Goal: Task Accomplishment & Management: Use online tool/utility

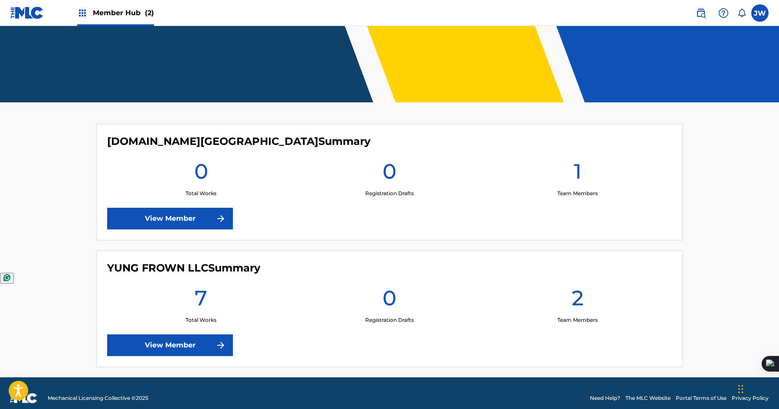
scroll to position [146, 0]
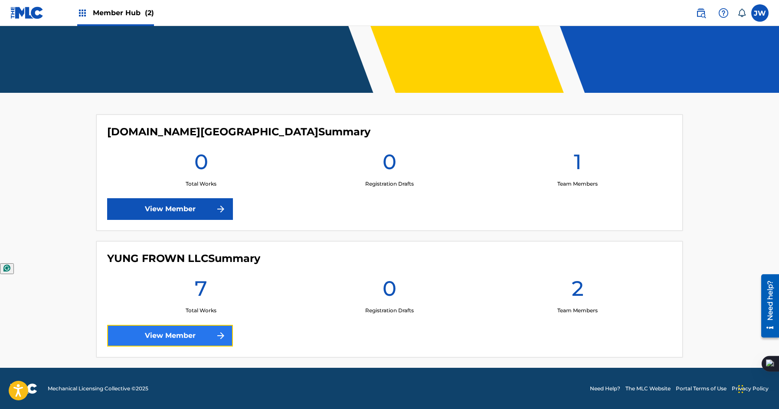
click at [169, 338] on link "View Member" at bounding box center [170, 336] width 126 height 22
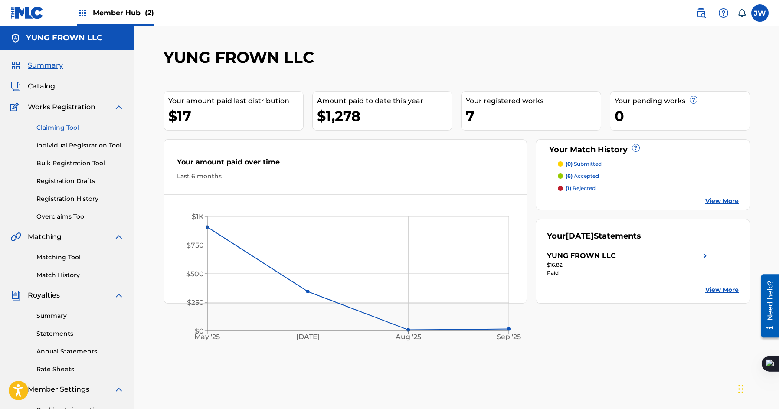
click at [78, 131] on link "Claiming Tool" at bounding box center [80, 127] width 88 height 9
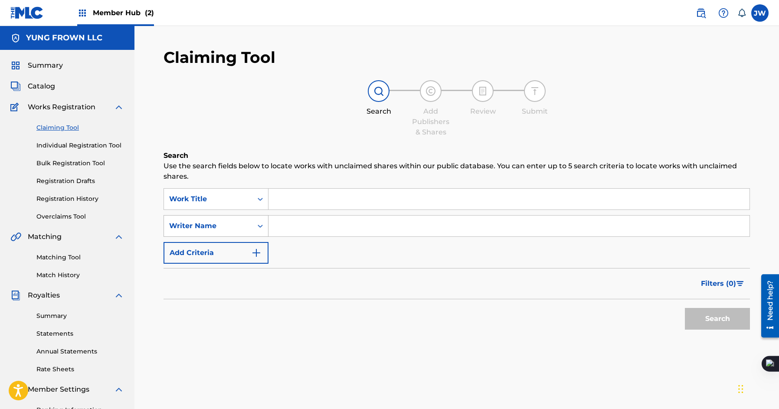
click at [244, 216] on div "Writer Name" at bounding box center [216, 226] width 105 height 22
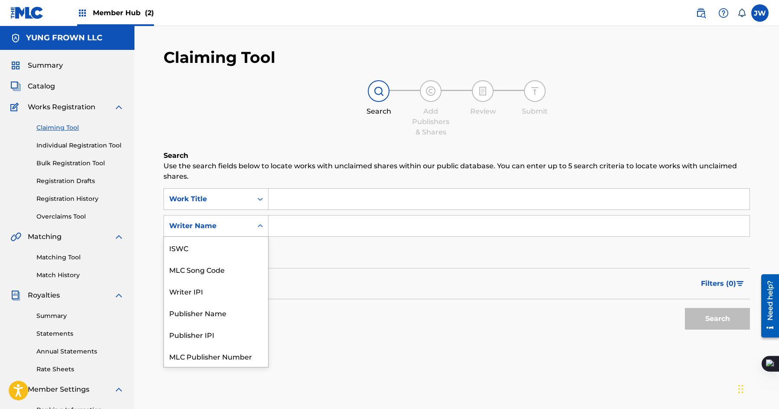
scroll to position [22, 0]
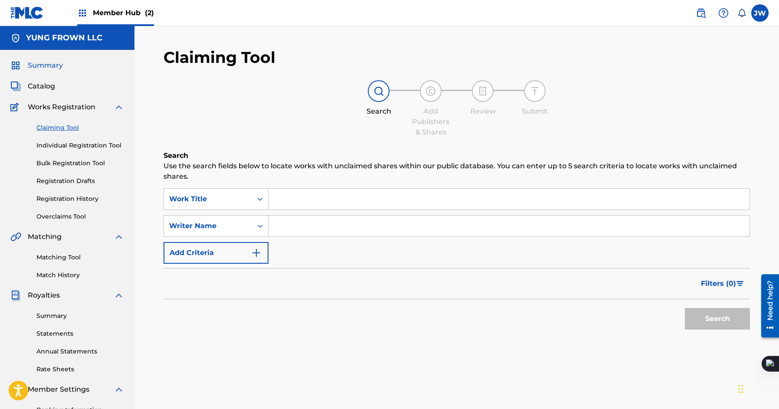
click at [57, 65] on span "Summary" at bounding box center [45, 65] width 35 height 10
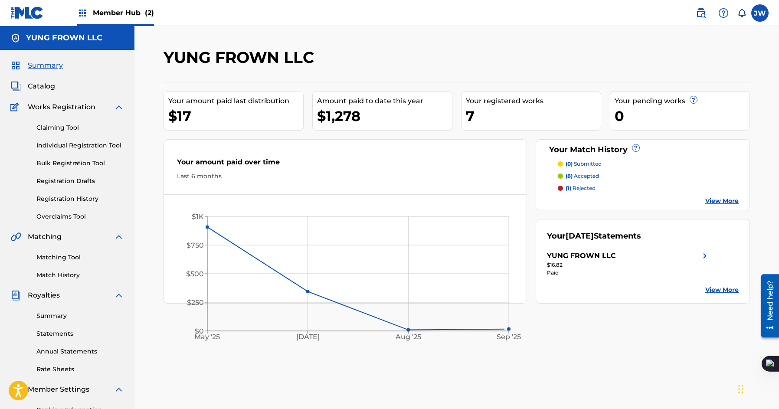
click at [711, 204] on link "View More" at bounding box center [722, 201] width 33 height 9
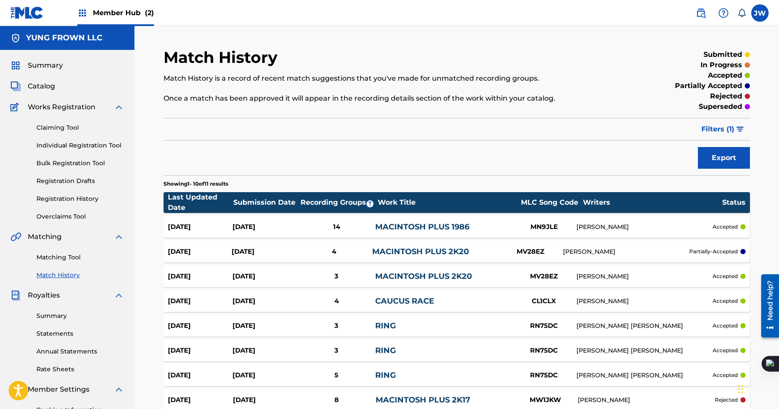
click at [422, 228] on link "MACINTOSH PLUS 1986" at bounding box center [422, 227] width 94 height 10
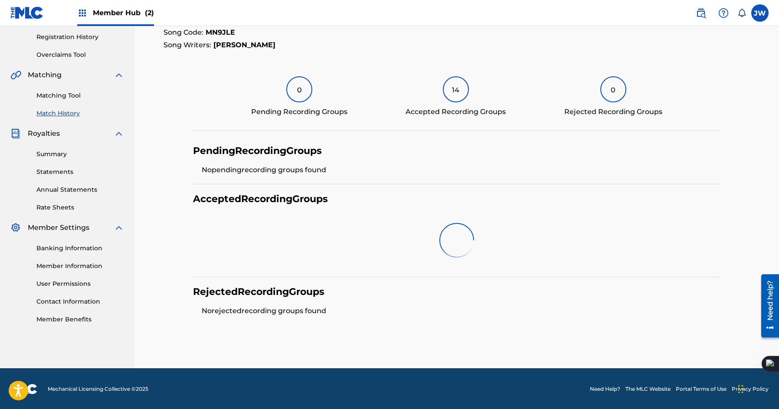
scroll to position [148, 0]
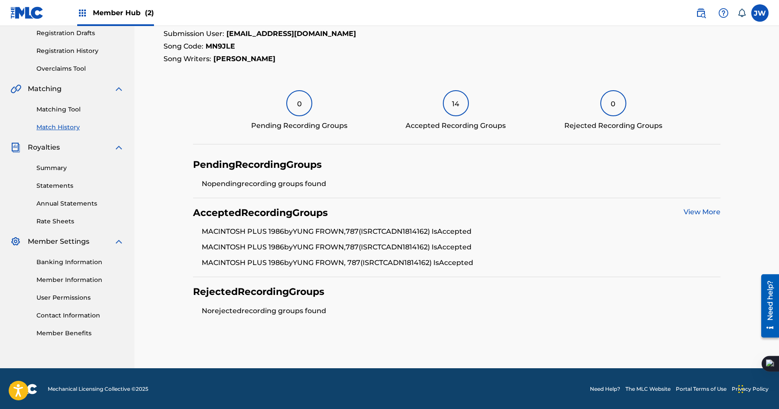
click at [711, 214] on link "View More" at bounding box center [702, 212] width 37 height 8
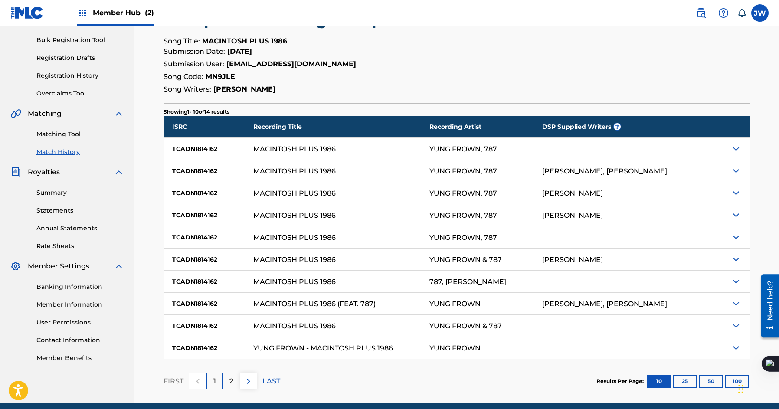
scroll to position [159, 0]
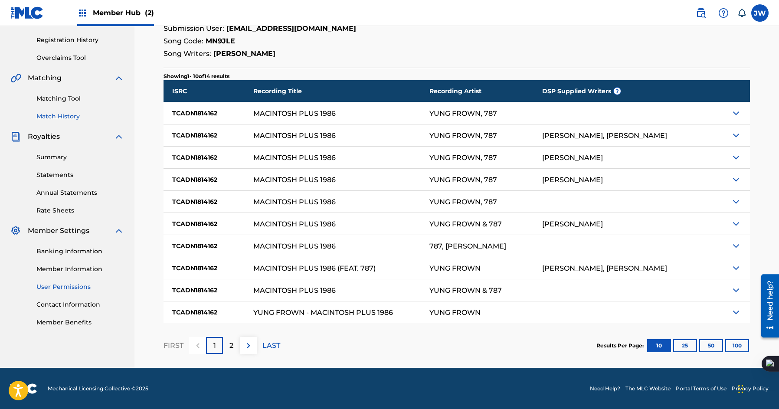
click at [73, 287] on link "User Permissions" at bounding box center [80, 287] width 88 height 9
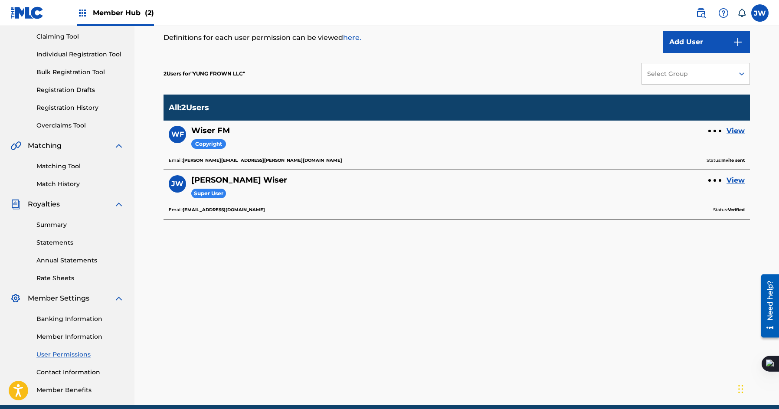
scroll to position [118, 0]
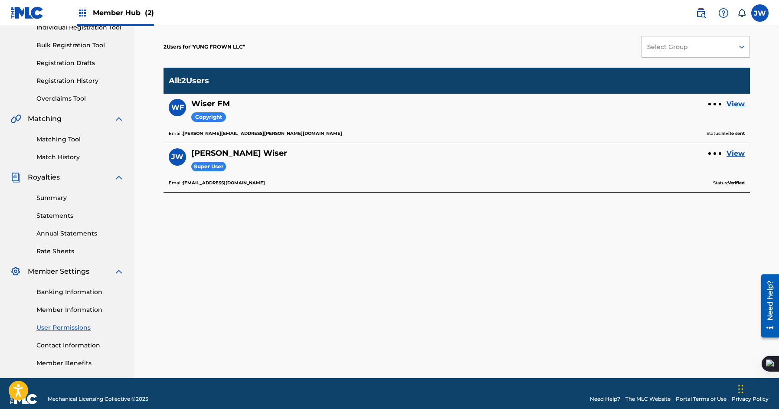
click at [68, 327] on link "User Permissions" at bounding box center [80, 327] width 88 height 9
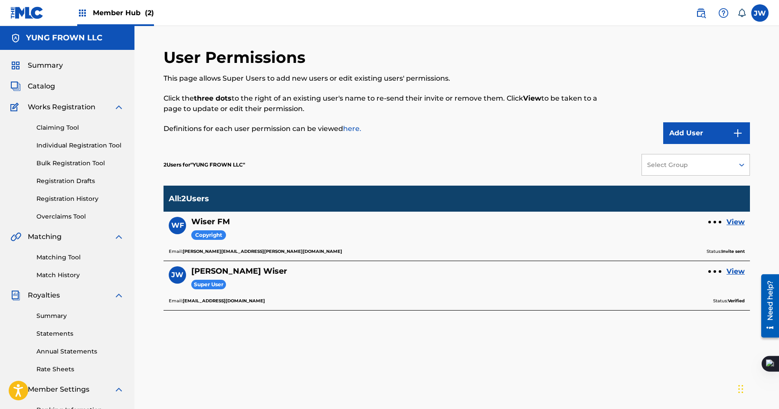
click at [75, 307] on div "Summary Statements Annual Statements Rate Sheets" at bounding box center [67, 337] width 114 height 73
click at [53, 306] on div "Summary Statements Annual Statements Rate Sheets" at bounding box center [67, 337] width 114 height 73
click at [53, 277] on link "Match History" at bounding box center [80, 275] width 88 height 9
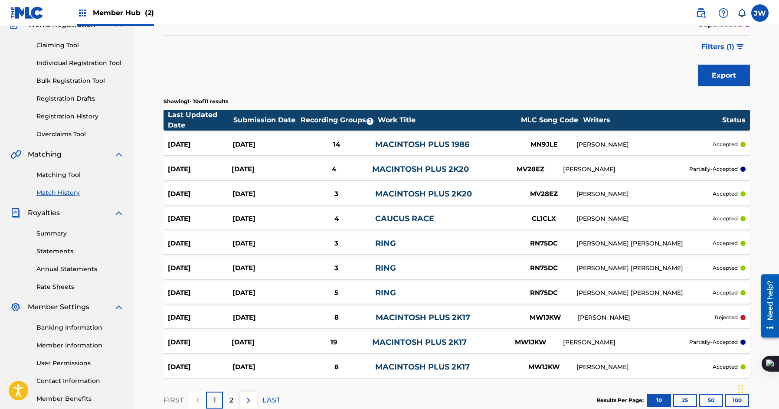
scroll to position [137, 0]
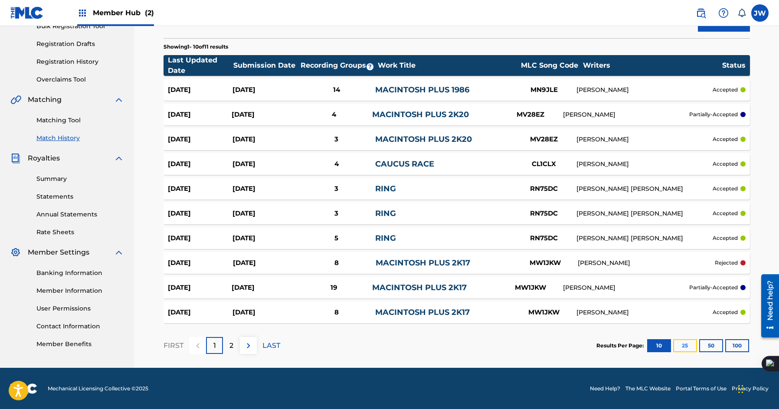
click at [680, 346] on button "25" at bounding box center [686, 345] width 24 height 13
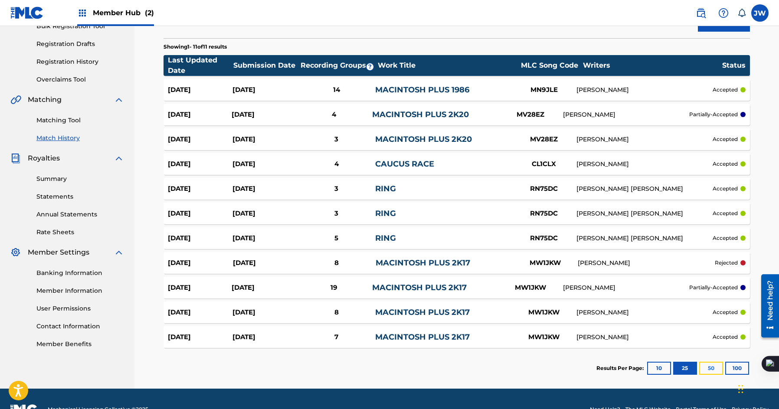
click at [706, 367] on button "50" at bounding box center [712, 368] width 24 height 13
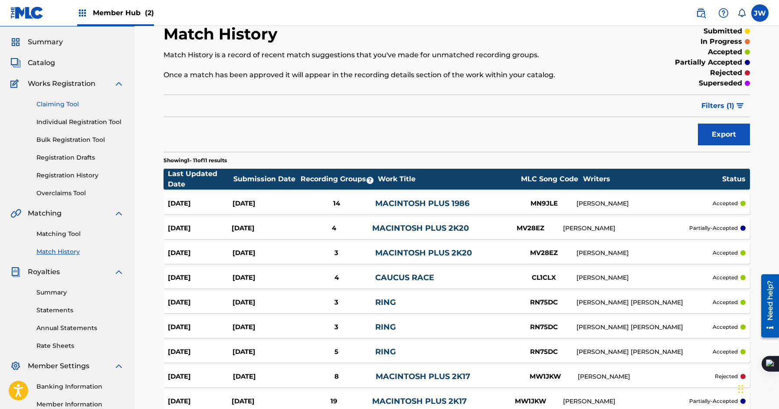
scroll to position [19, 0]
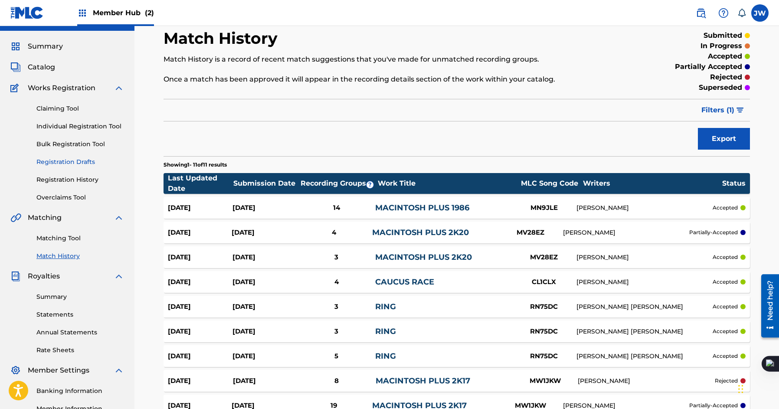
click at [92, 164] on link "Registration Drafts" at bounding box center [80, 162] width 88 height 9
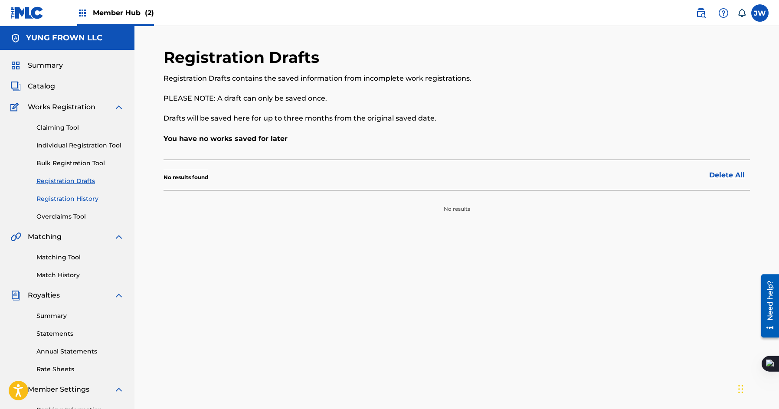
click at [76, 194] on link "Registration History" at bounding box center [80, 198] width 88 height 9
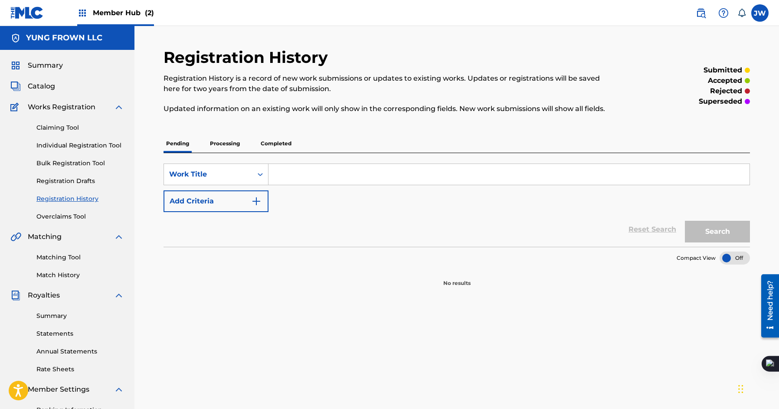
click at [212, 150] on p "Processing" at bounding box center [224, 144] width 35 height 18
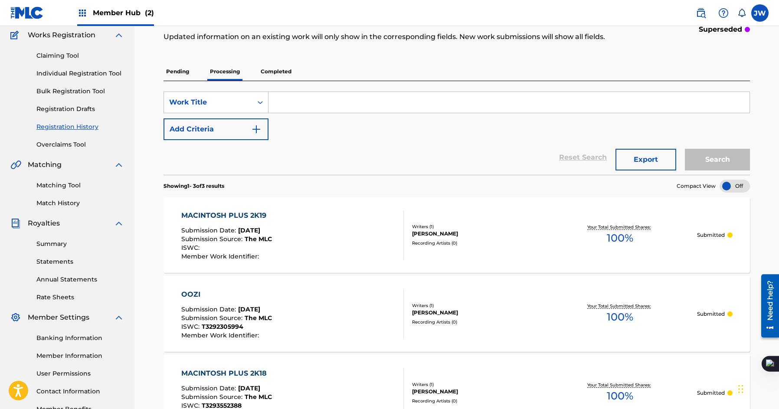
scroll to position [47, 0]
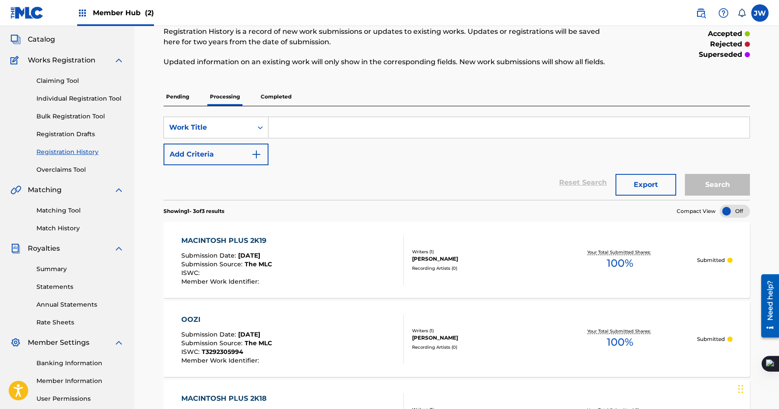
click at [273, 99] on p "Completed" at bounding box center [276, 97] width 36 height 18
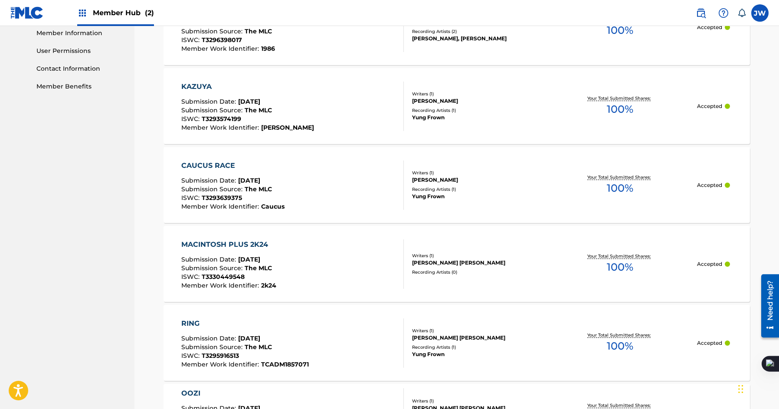
scroll to position [414, 0]
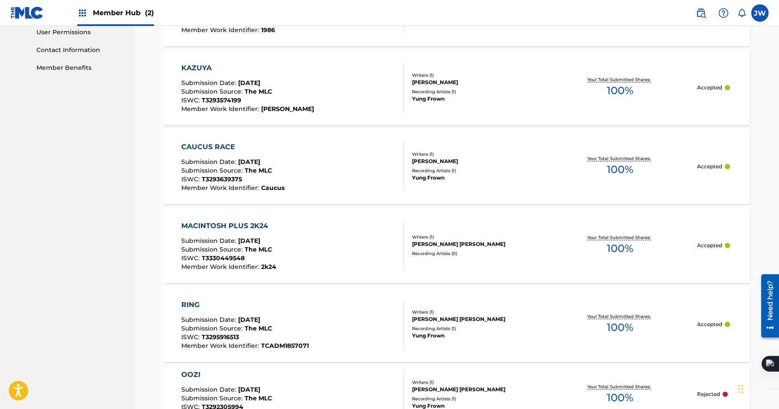
click at [265, 217] on div "MACINTOSH PLUS 2K24 Submission Date : [DATE] Submission Source : The MLC ISWC :…" at bounding box center [457, 245] width 587 height 76
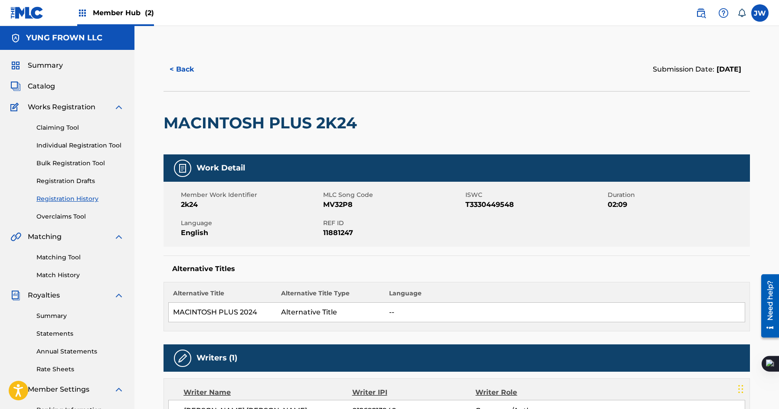
click at [286, 128] on h2 "MACINTOSH PLUS 2K24" at bounding box center [263, 123] width 198 height 20
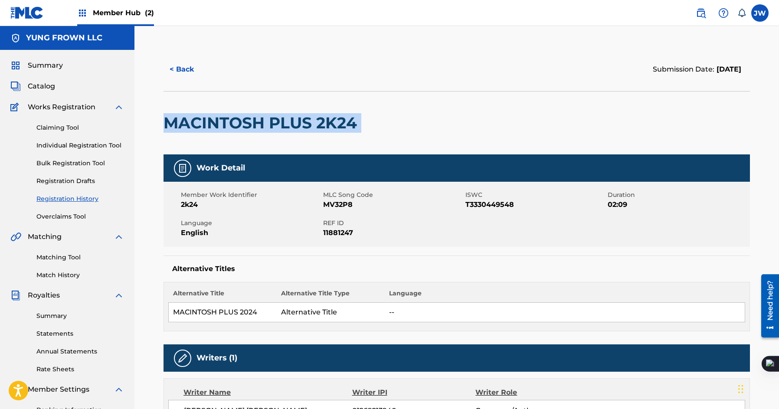
click at [286, 128] on h2 "MACINTOSH PLUS 2K24" at bounding box center [263, 123] width 198 height 20
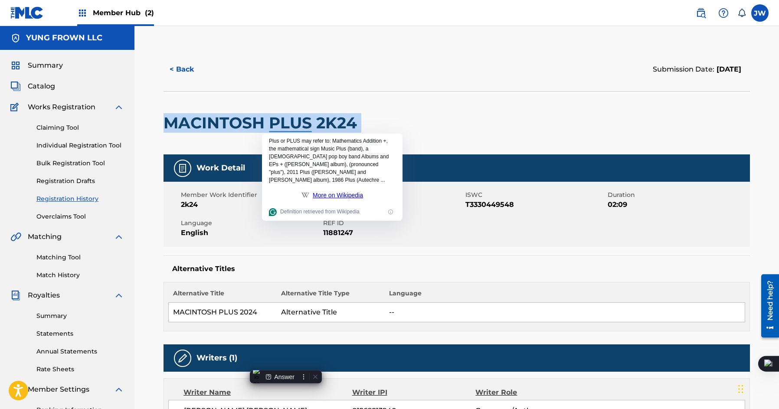
copy div "MACINTOSH PLUS 2K24"
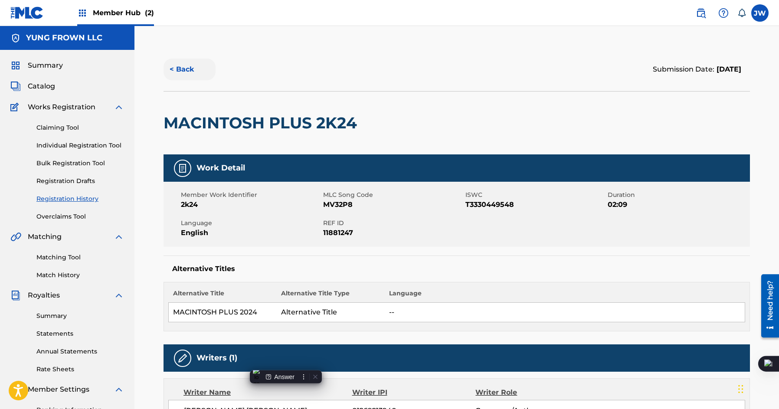
click at [185, 59] on div "< Back" at bounding box center [310, 70] width 293 height 22
click at [183, 73] on button "< Back" at bounding box center [190, 70] width 52 height 22
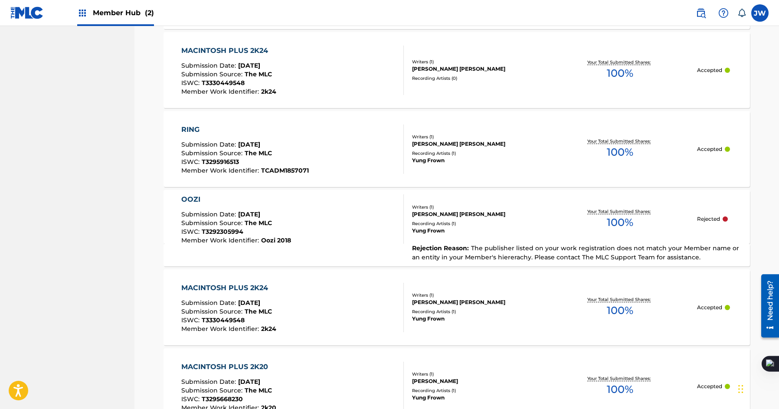
scroll to position [757, 0]
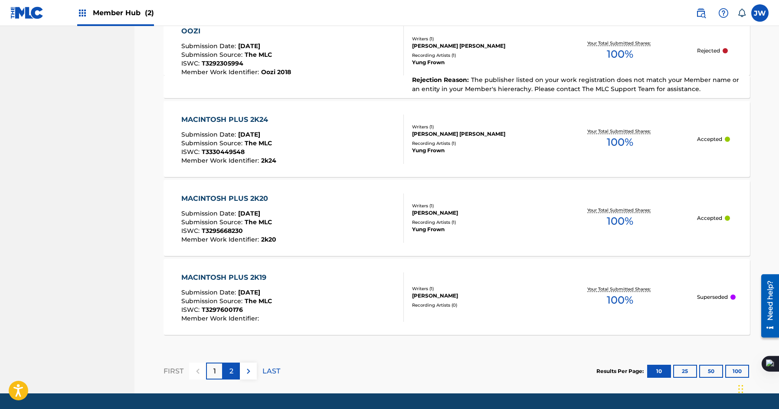
click at [230, 372] on p "2" at bounding box center [232, 371] width 4 height 10
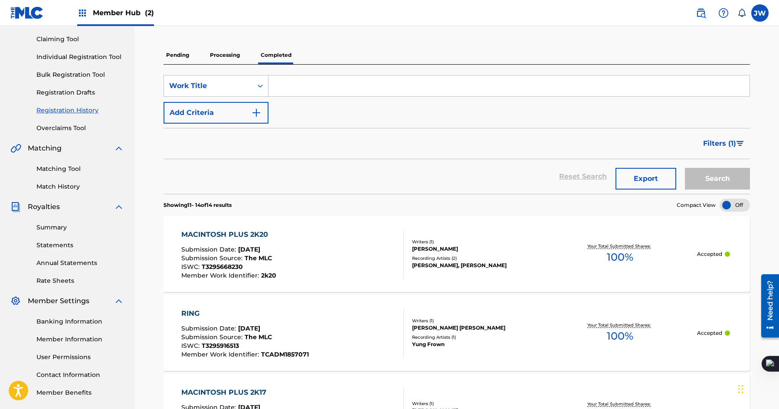
scroll to position [0, 0]
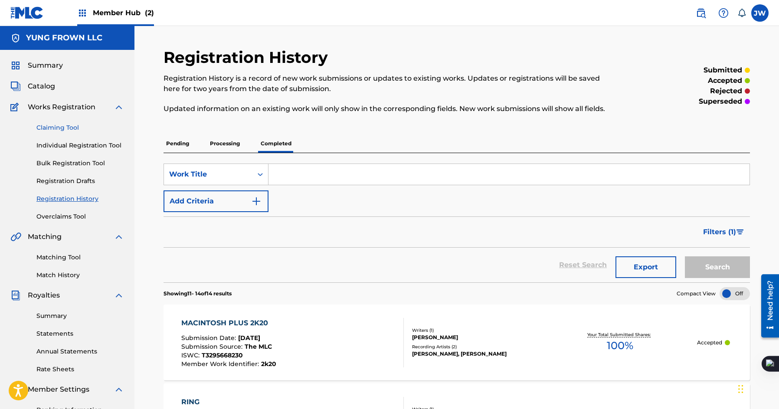
click at [66, 123] on link "Claiming Tool" at bounding box center [80, 127] width 88 height 9
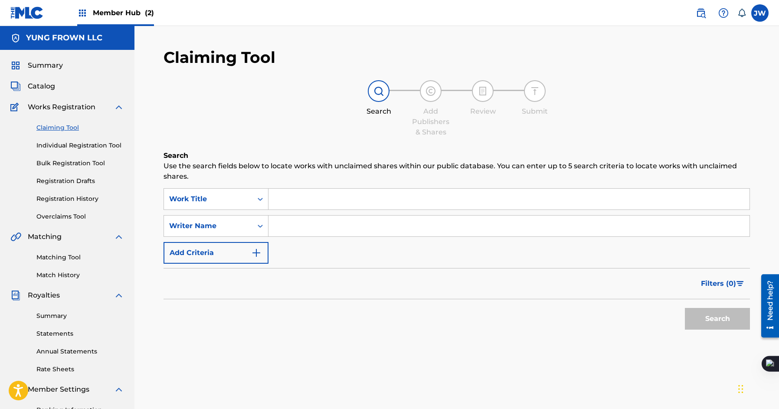
click at [287, 207] on input "Search Form" at bounding box center [509, 199] width 481 height 21
paste input "MACINTOSH PLUS 2K24"
type input "MACINTOSH PLUS 2K24"
click at [287, 224] on input "Search Form" at bounding box center [509, 226] width 481 height 21
click at [735, 326] on button "Search" at bounding box center [717, 319] width 65 height 22
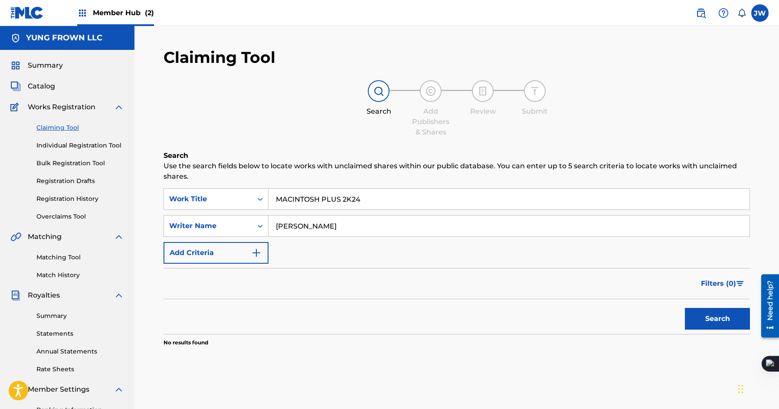
click at [311, 220] on input "[PERSON_NAME]" at bounding box center [509, 226] width 481 height 21
type input "WIser"
click at [685, 308] on button "Search" at bounding box center [717, 319] width 65 height 22
click at [311, 220] on input "WIser" at bounding box center [509, 226] width 481 height 21
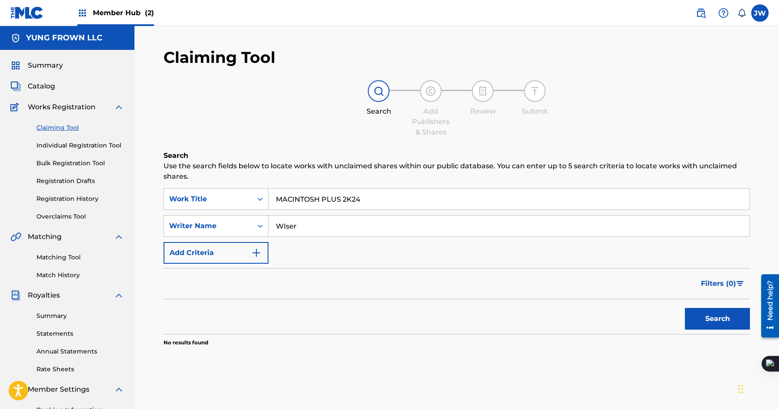
click at [311, 220] on input "WIser" at bounding box center [509, 226] width 481 height 21
click at [685, 308] on button "Search" at bounding box center [717, 319] width 65 height 22
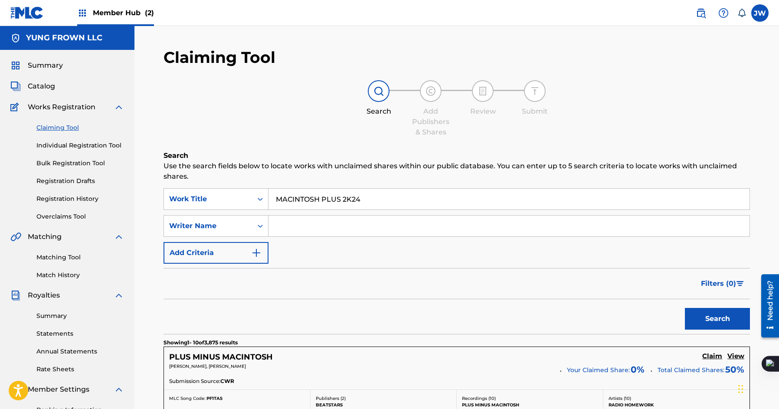
click at [376, 198] on input "MACINTOSH PLUS 2K24" at bounding box center [509, 199] width 481 height 21
type input "MACINTOSH PLUS 2K22"
click at [685, 308] on button "Search" at bounding box center [717, 319] width 65 height 22
click at [197, 237] on div "Writer Name" at bounding box center [216, 226] width 105 height 22
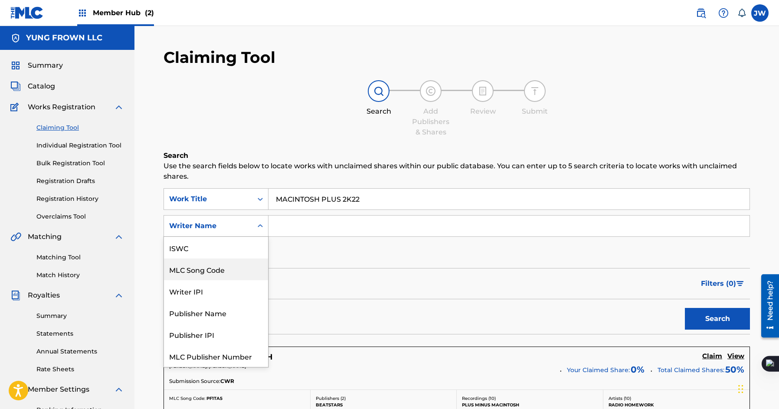
scroll to position [2, 0]
click at [197, 305] on div "Publisher Name" at bounding box center [216, 311] width 104 height 22
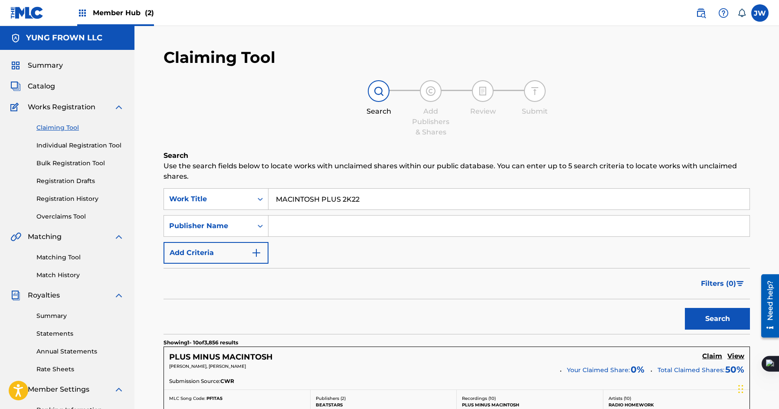
click at [298, 247] on div "SearchWithCriteria5c0752ab-9a46-4ddd-9fdf-bf7fddb3acfd Work Title MACINTOSH PLU…" at bounding box center [457, 226] width 587 height 76
click at [313, 222] on input "Search Form" at bounding box center [509, 226] width 481 height 21
type input "yung frown"
click at [685, 308] on button "Search" at bounding box center [717, 319] width 65 height 22
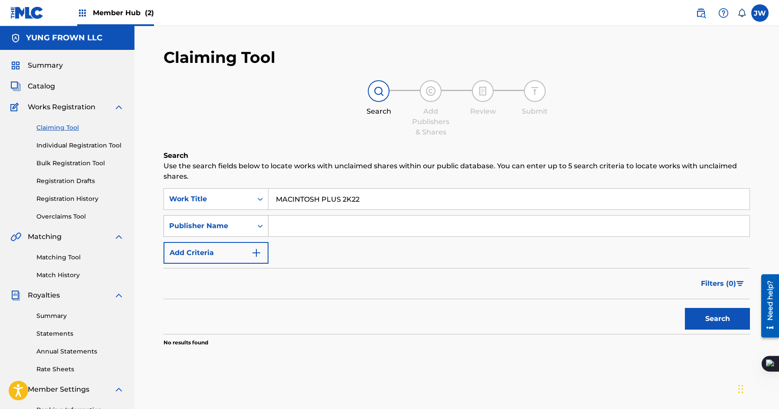
click at [243, 229] on div "Publisher Name" at bounding box center [208, 226] width 78 height 10
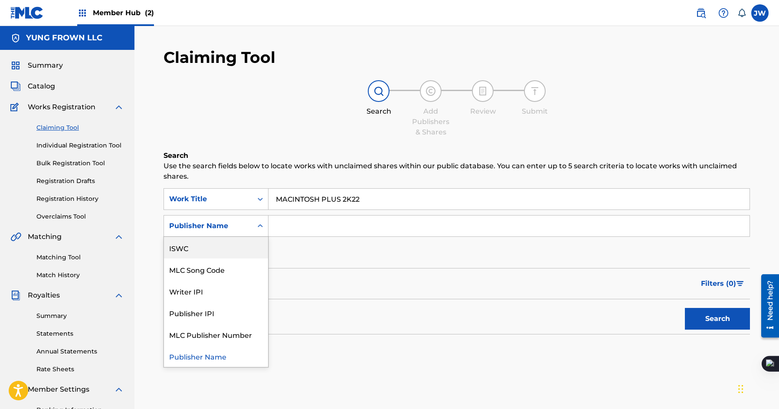
scroll to position [0, 0]
click at [234, 270] on div "ISWC" at bounding box center [216, 270] width 104 height 22
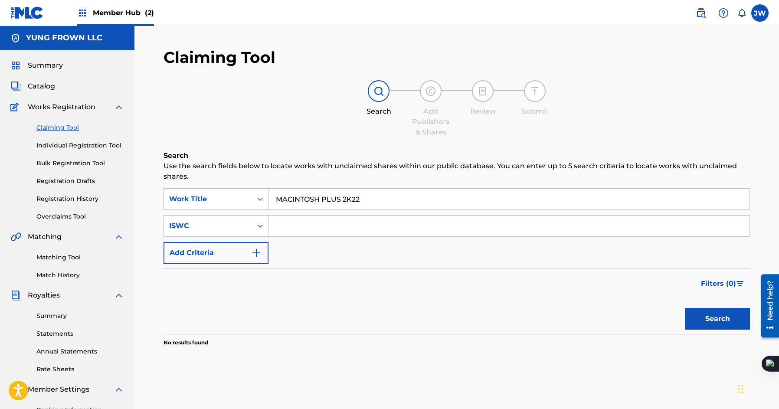
click at [336, 234] on input "Search Form" at bounding box center [509, 226] width 481 height 21
paste input "T3339016370"
type input "T3339016370"
click at [717, 327] on button "Search" at bounding box center [717, 319] width 65 height 22
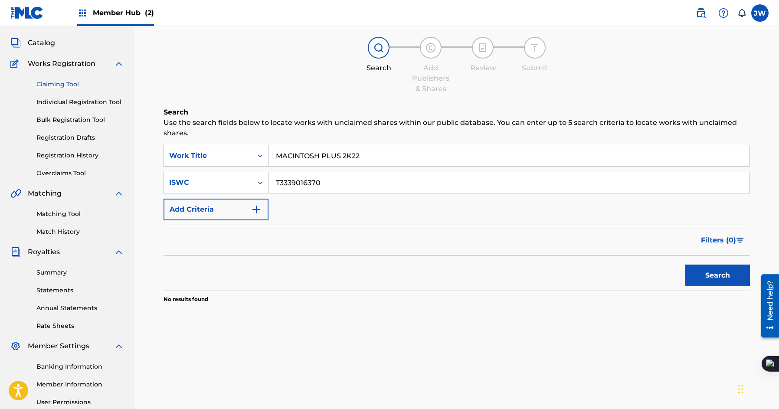
scroll to position [54, 0]
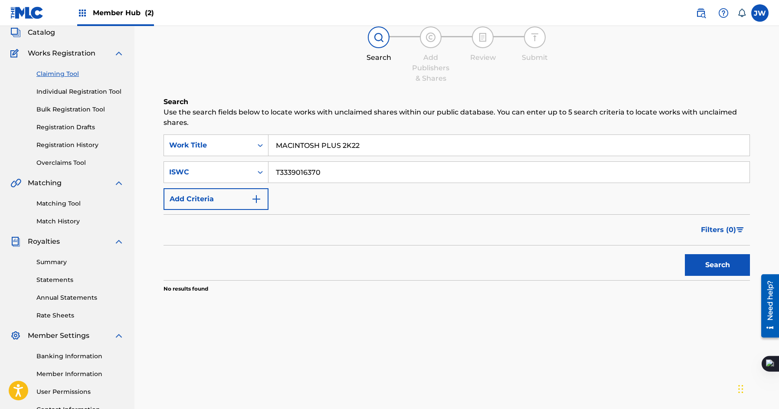
click at [399, 144] on input "MACINTOSH PLUS 2K22" at bounding box center [509, 145] width 481 height 21
type input "]"
click at [685, 254] on button "Search" at bounding box center [717, 265] width 65 height 22
